Goal: Answer question/provide support

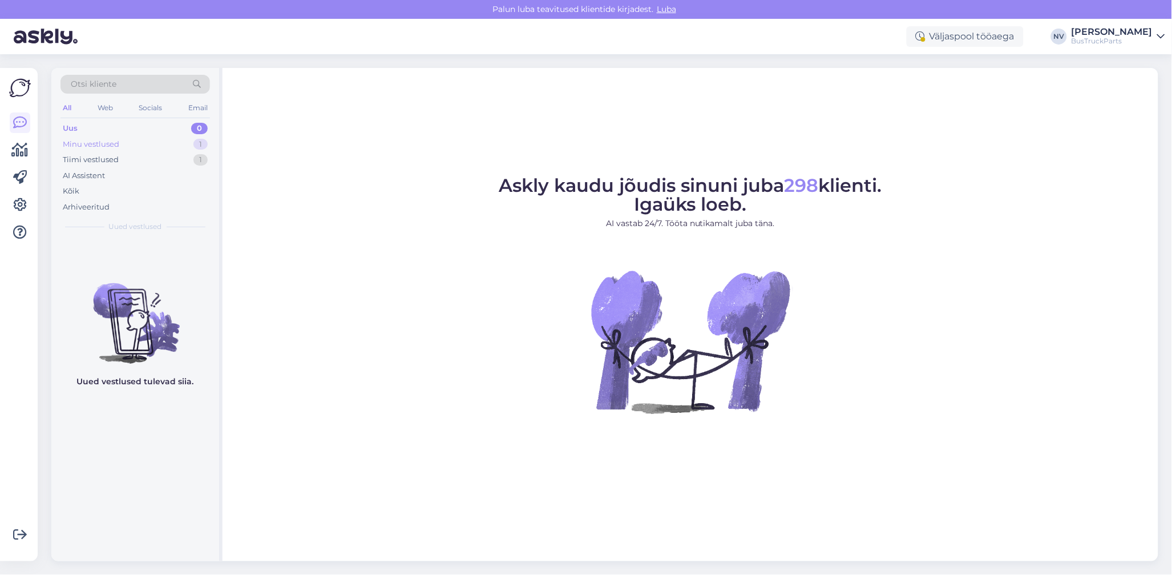
click at [112, 144] on div "Minu vestlused" at bounding box center [91, 144] width 57 height 11
click at [95, 162] on div "Tiimi vestlused" at bounding box center [91, 159] width 56 height 11
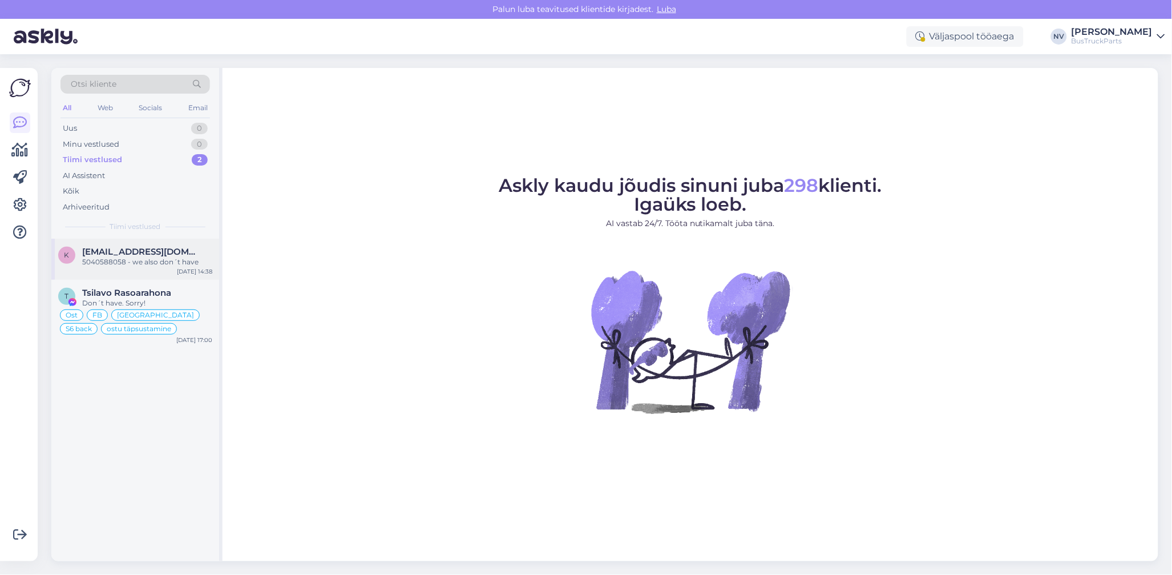
click at [135, 260] on div "5040588058 - we also don´t have" at bounding box center [147, 262] width 130 height 10
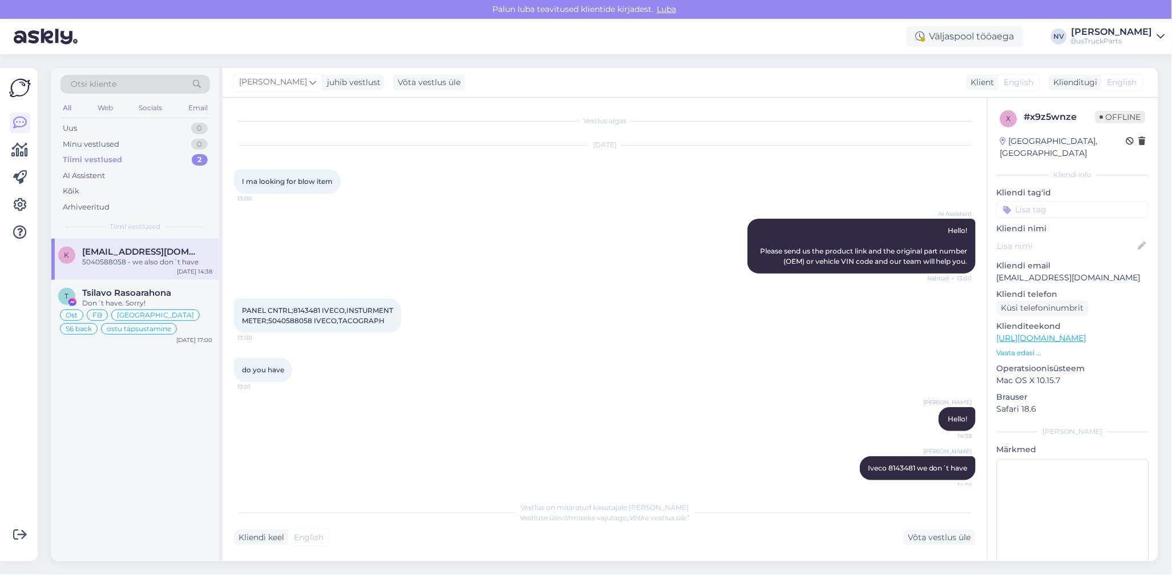
click at [1020, 214] on input at bounding box center [1073, 209] width 152 height 17
type input "pole"
click at [1059, 250] on span "pole osa pakkuda" at bounding box center [1073, 253] width 60 height 7
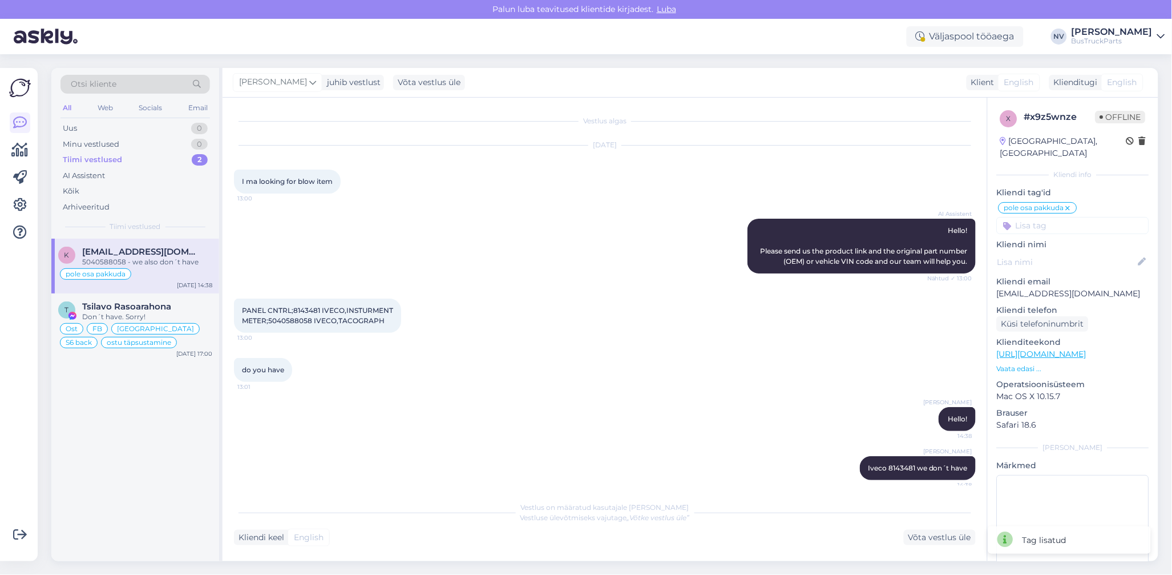
click at [1062, 224] on input at bounding box center [1073, 225] width 152 height 17
type input "[GEOGRAPHIC_DATA]"
